Goal: Transaction & Acquisition: Purchase product/service

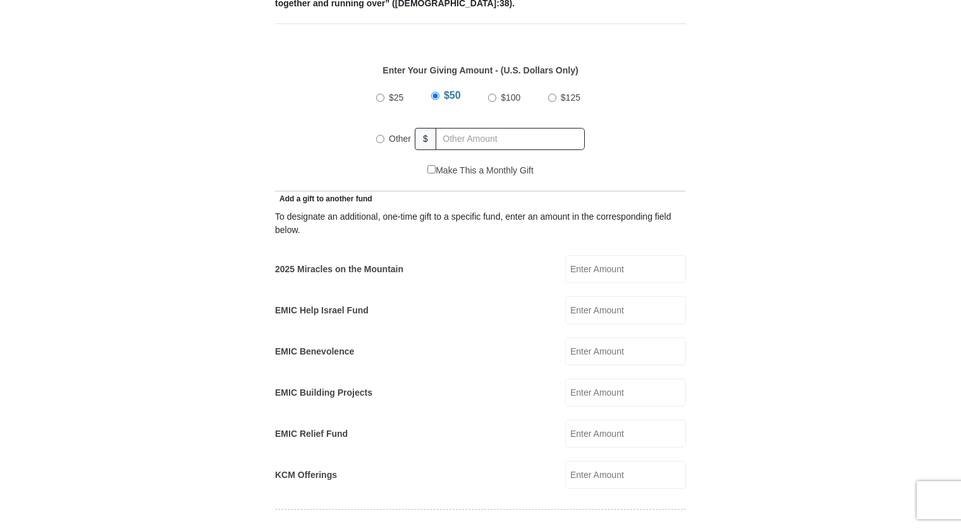
scroll to position [590, 0]
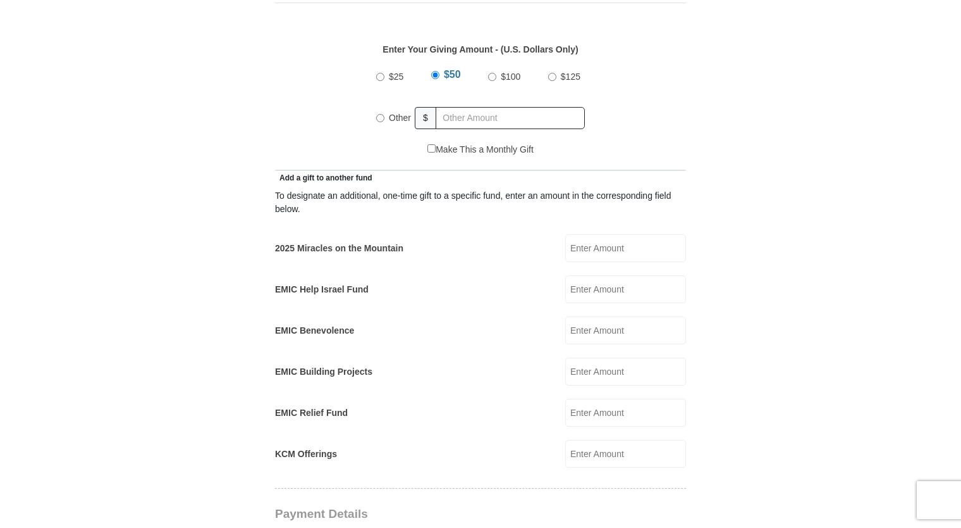
click at [585, 234] on input "2025 Miracles on the Mountain" at bounding box center [625, 248] width 121 height 28
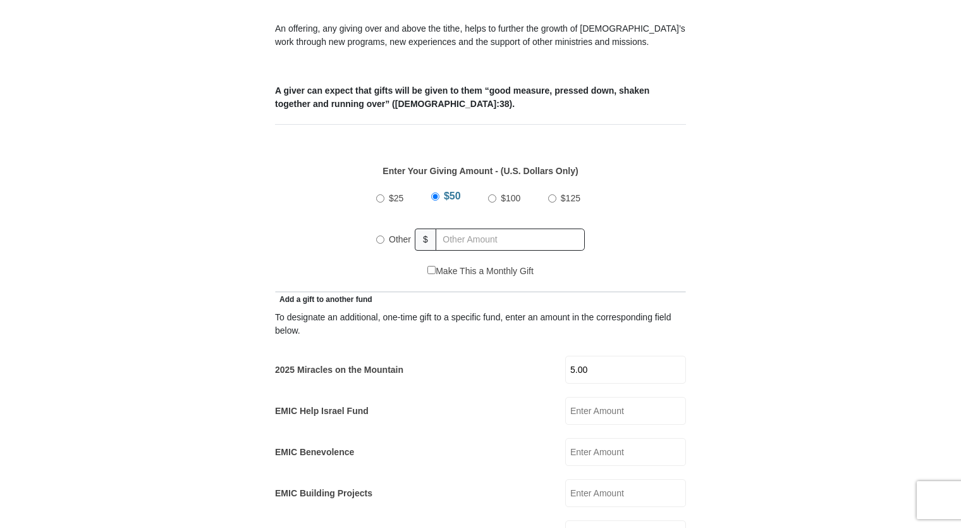
scroll to position [464, 0]
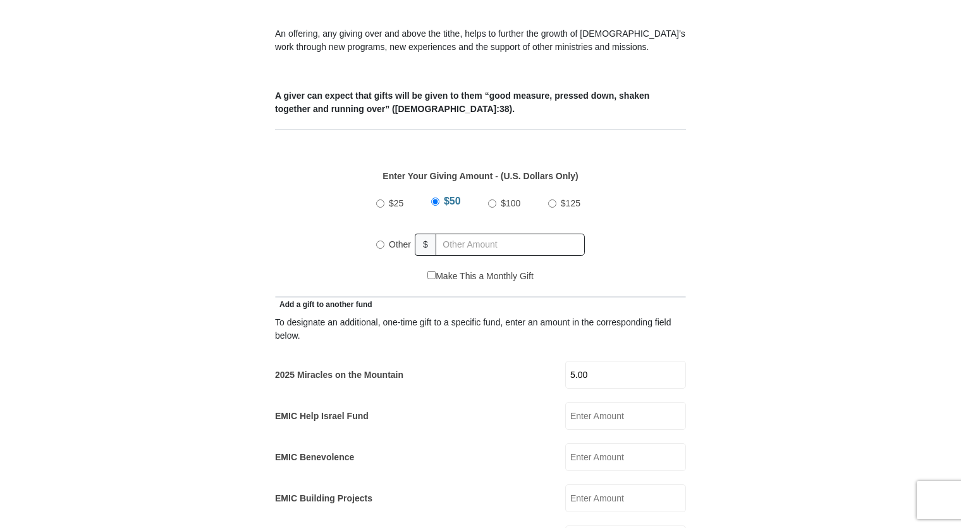
type input "5.00"
click at [377, 240] on input "Other" at bounding box center [380, 244] width 8 height 8
radio input "true"
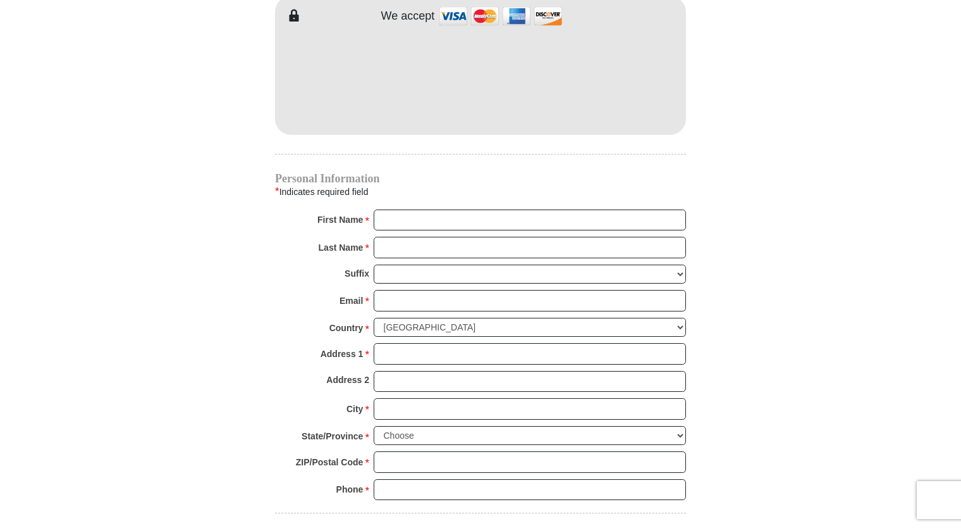
scroll to position [1180, 0]
click at [390, 209] on input "First Name *" at bounding box center [530, 220] width 312 height 22
type input "Dwight"
type input "7.00"
type input "2.00"
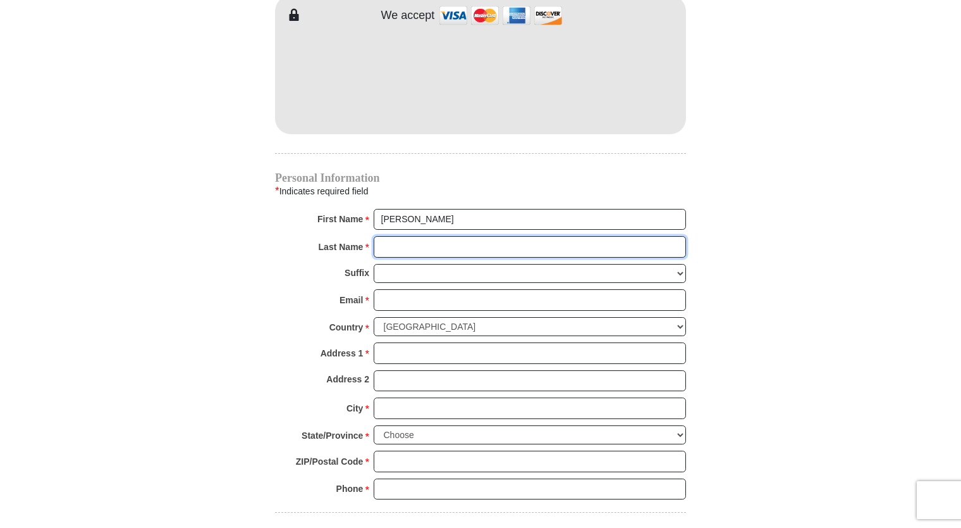
type input "Fennell"
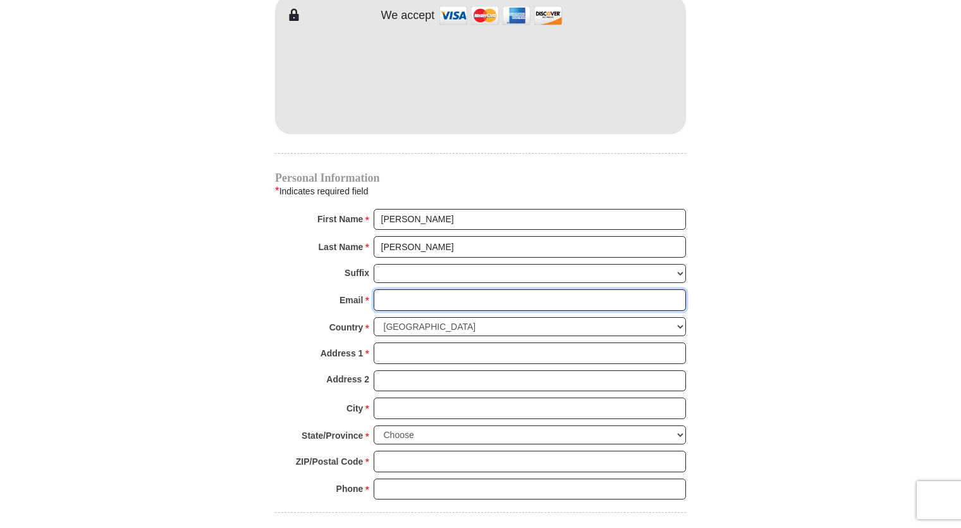
type input "djfennjr@aol.com"
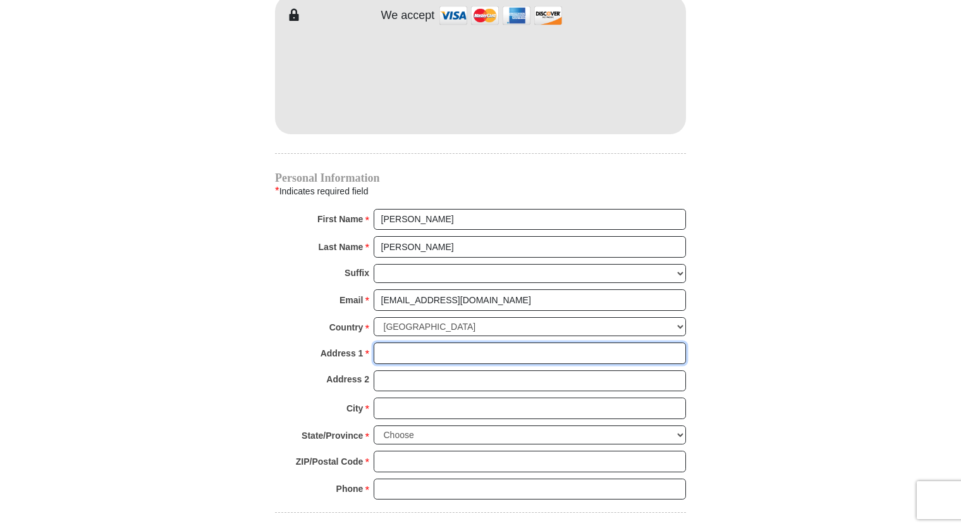
type input "3662 Bentridge Ct"
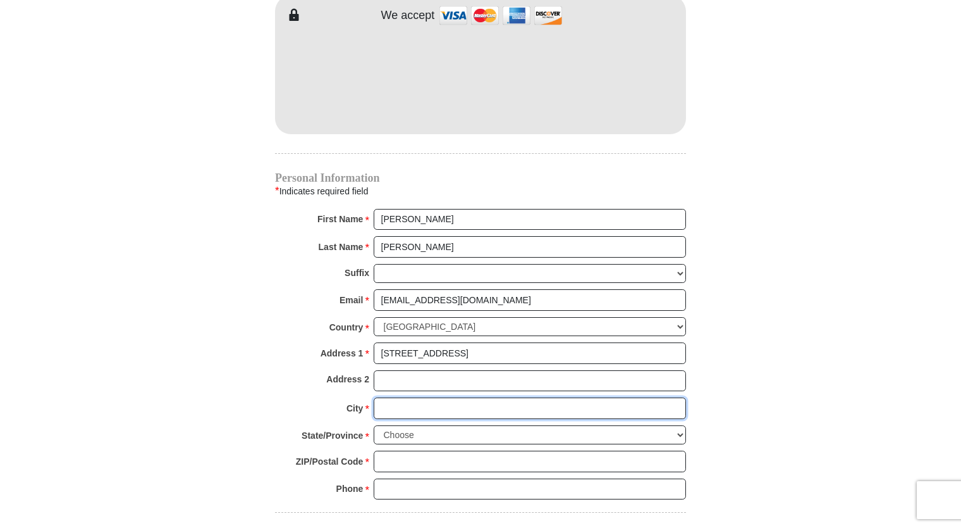
type input "Tyler"
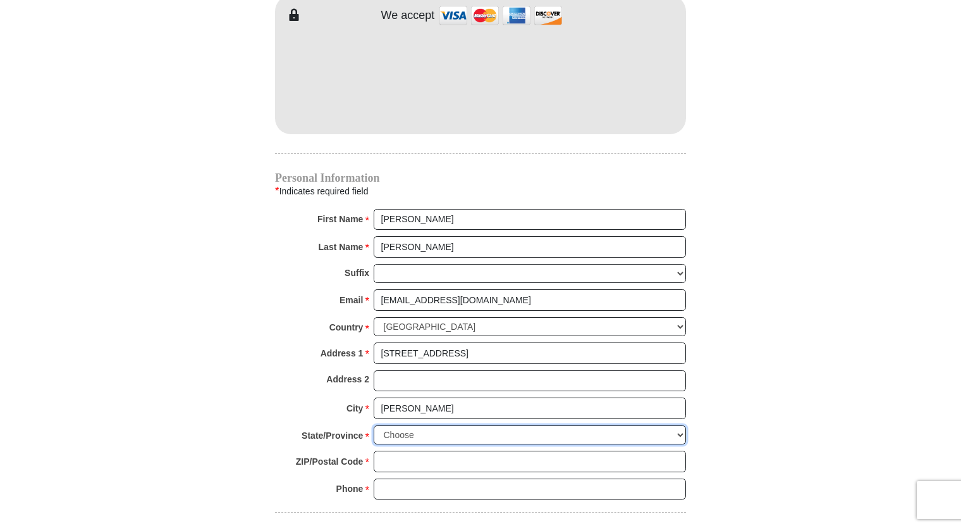
select select "TX"
type input "75707"
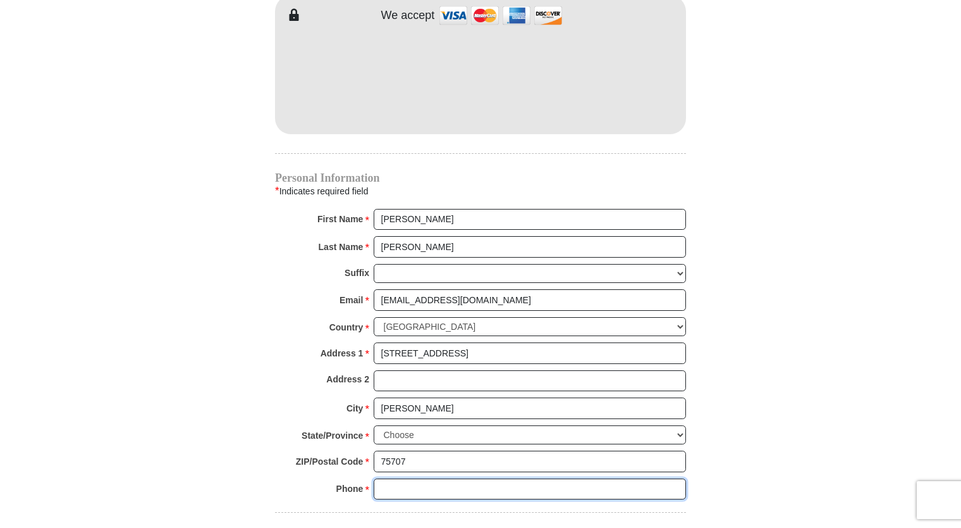
type input "9035656786"
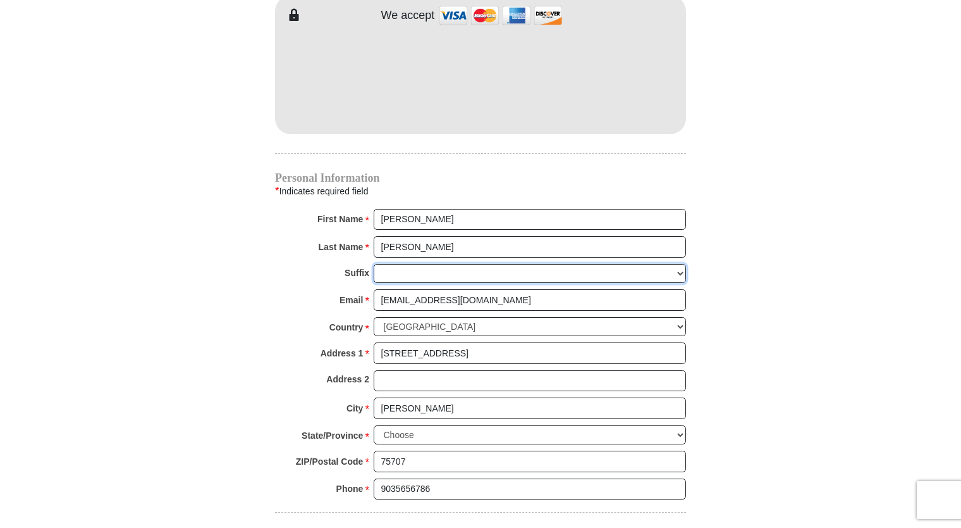
click at [410, 264] on select "Jr Sr I II III IV V VI" at bounding box center [530, 274] width 312 height 20
select select "Jr"
click at [374, 264] on select "Jr Sr I II III IV V VI" at bounding box center [530, 274] width 312 height 20
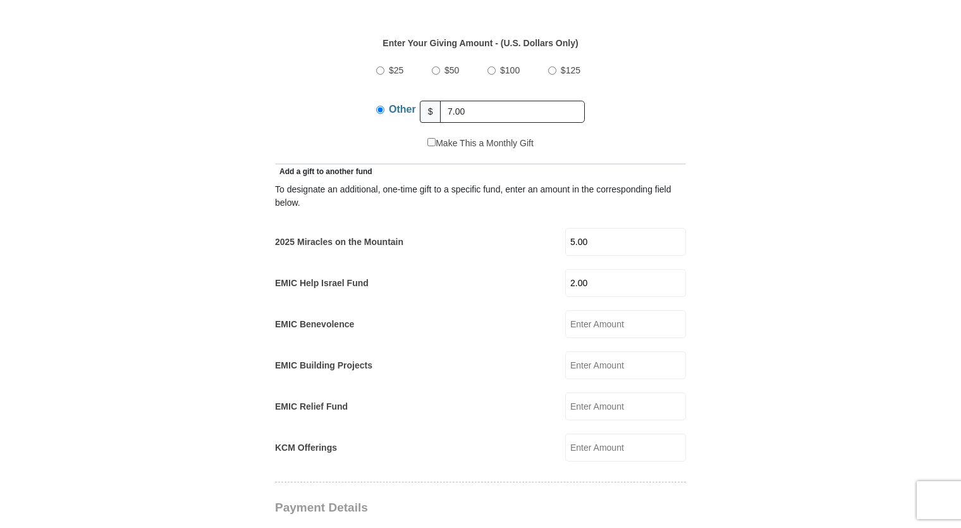
scroll to position [548, 0]
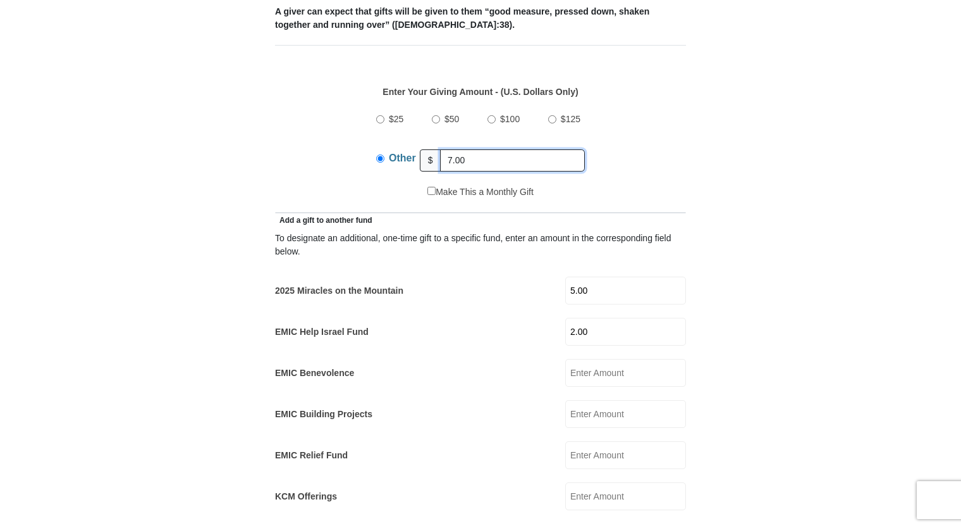
click at [472, 149] on input "7.00" at bounding box center [512, 160] width 145 height 22
type input "7"
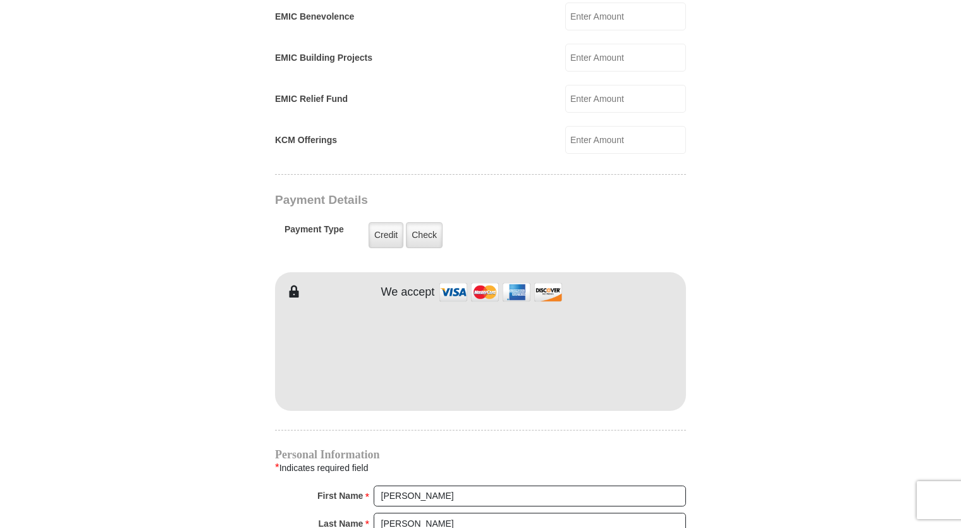
scroll to position [886, 0]
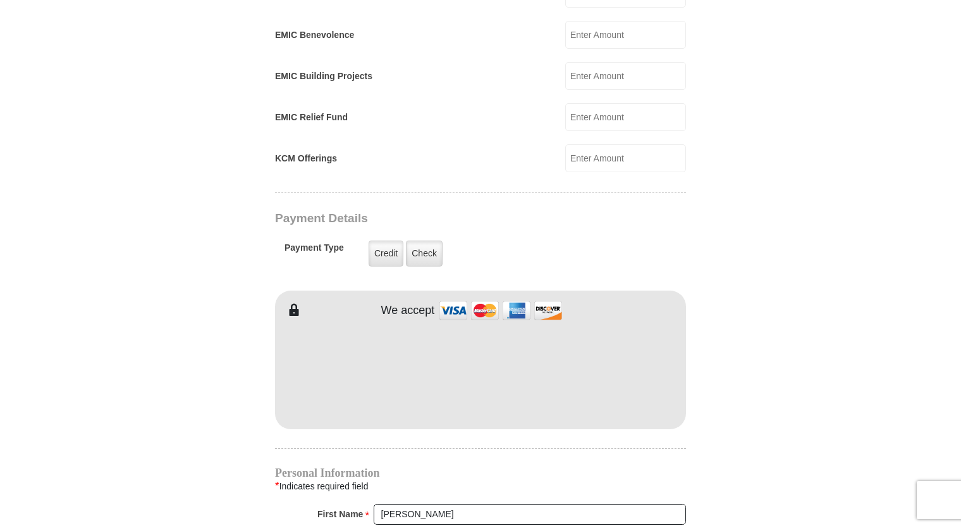
type input "2.00"
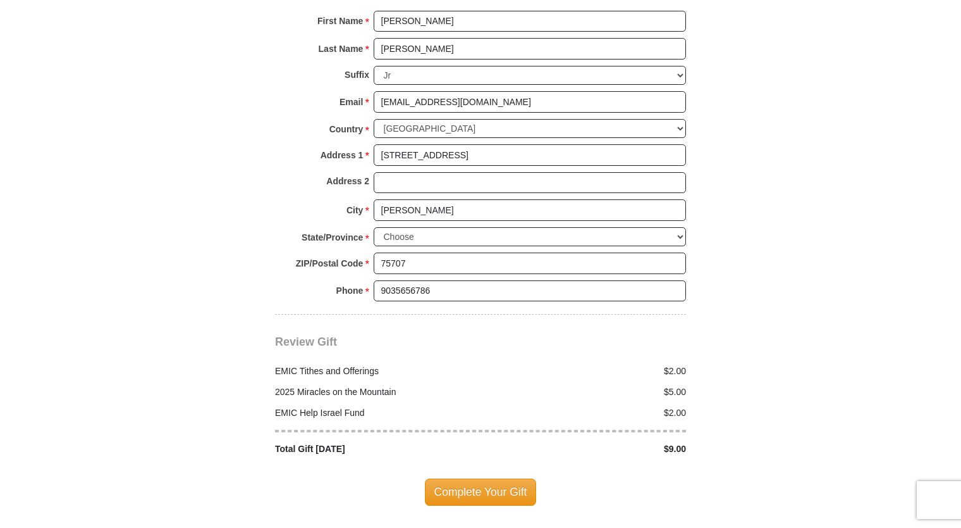
scroll to position [1392, 0]
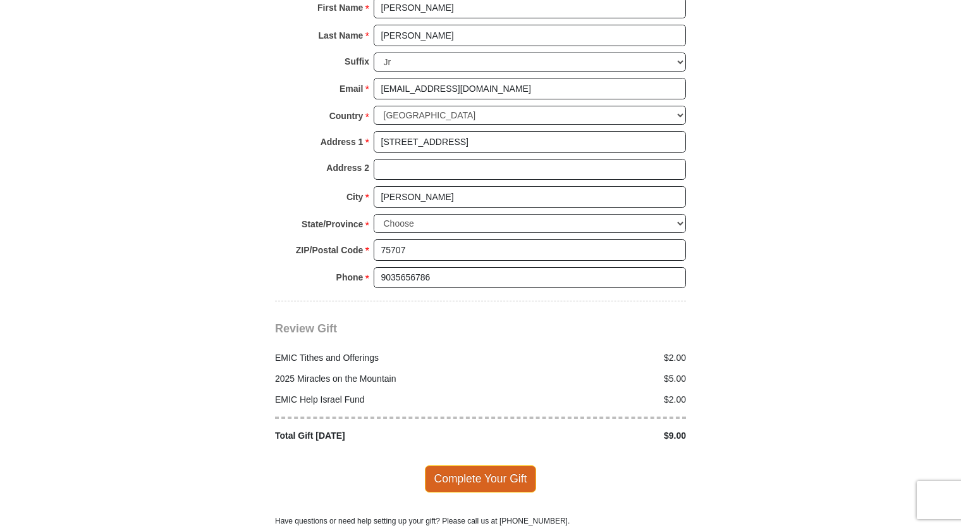
click at [440, 465] on span "Complete Your Gift" at bounding box center [481, 478] width 112 height 27
